Goal: Transaction & Acquisition: Purchase product/service

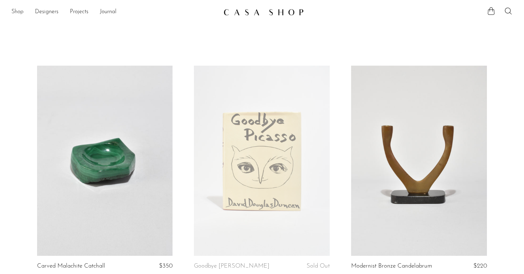
click at [15, 10] on link "Shop" at bounding box center [17, 11] width 12 height 9
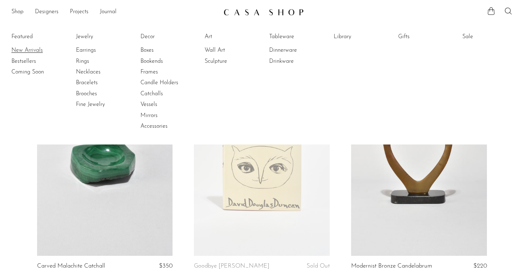
click at [28, 49] on link "New Arrivals" at bounding box center [37, 50] width 53 height 8
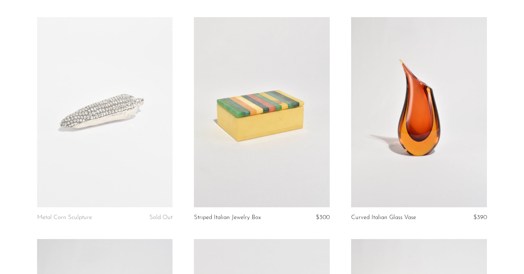
scroll to position [499, 0]
click at [233, 148] on link at bounding box center [262, 112] width 136 height 190
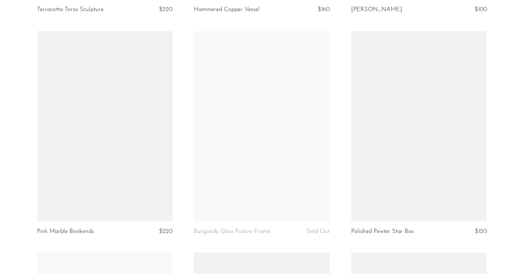
scroll to position [1821, 0]
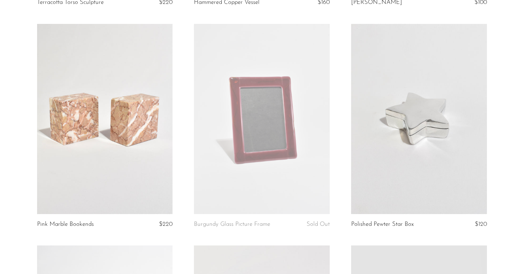
click at [242, 117] on link at bounding box center [262, 119] width 136 height 190
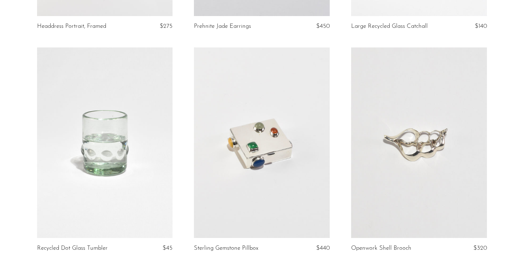
scroll to position [2616, 0]
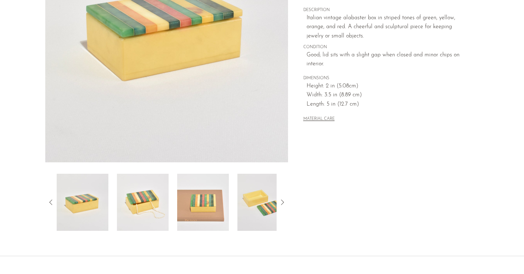
scroll to position [185, 0]
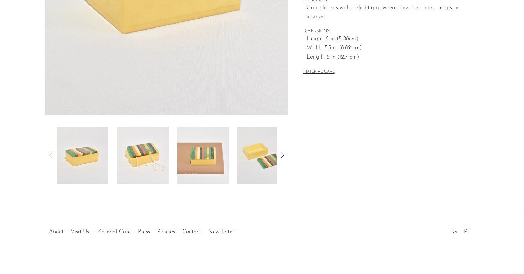
click at [195, 157] on img at bounding box center [203, 155] width 52 height 57
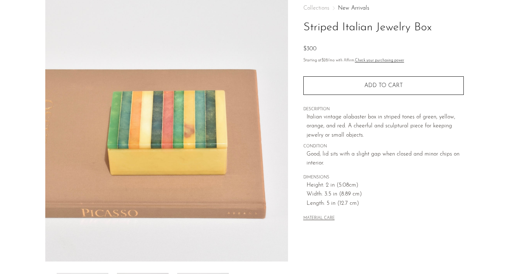
scroll to position [39, 0]
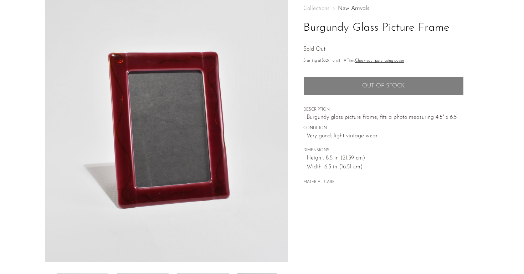
scroll to position [42, 0]
